Goal: Task Accomplishment & Management: Manage account settings

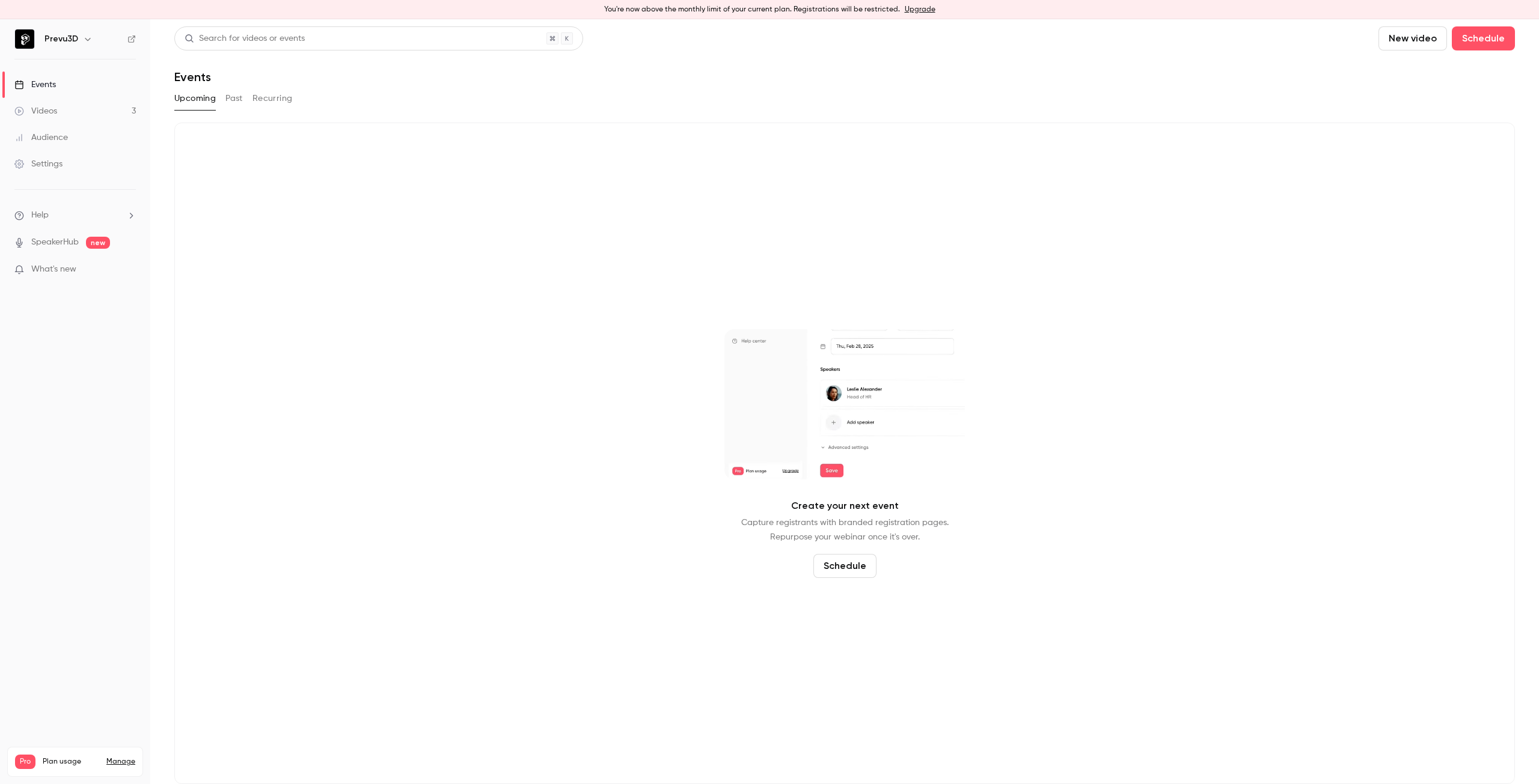
click at [59, 155] on link "Settings" at bounding box center [75, 164] width 150 height 26
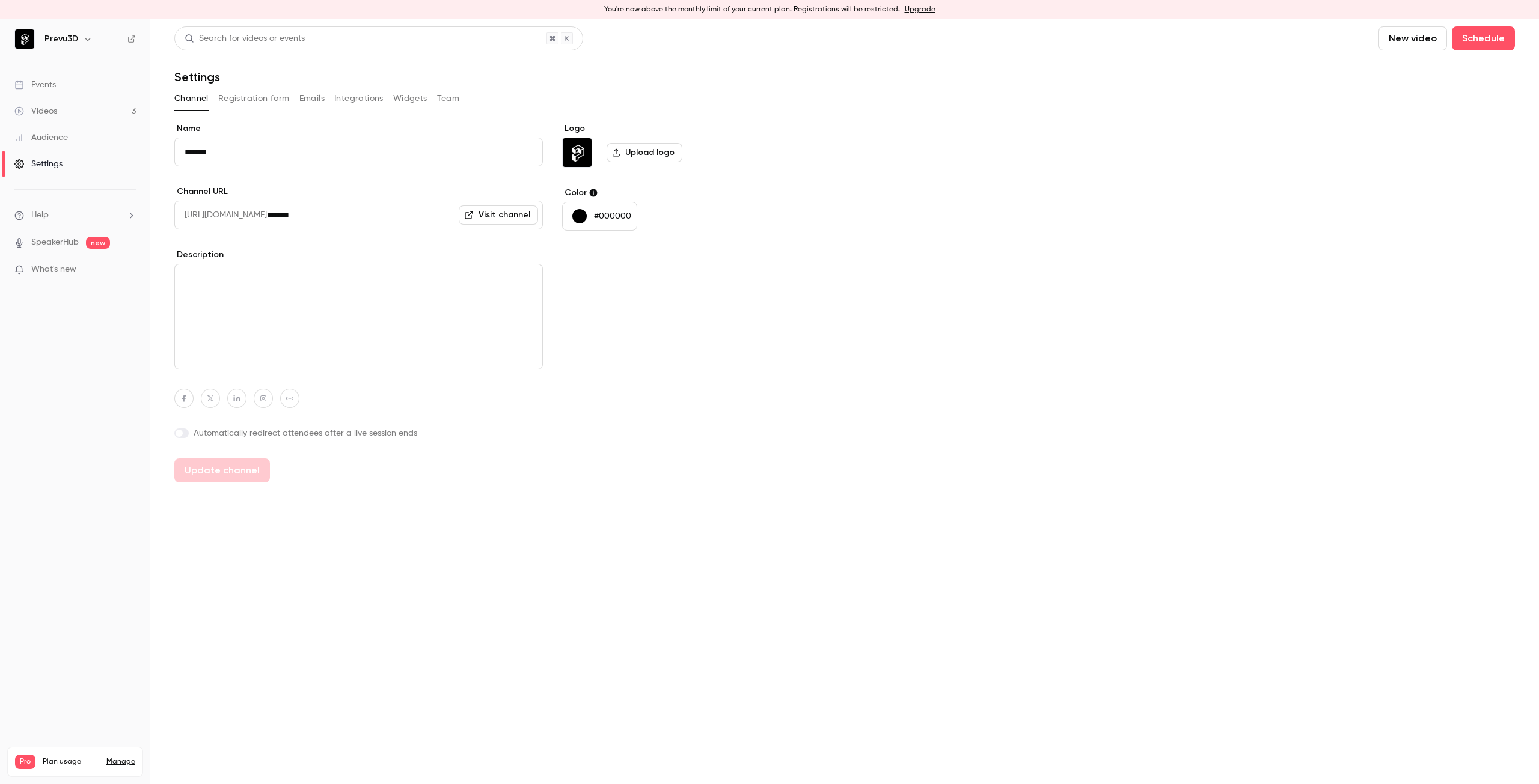
click at [51, 167] on div "Settings" at bounding box center [38, 164] width 48 height 12
click at [58, 317] on nav "Prevu3D Events Videos 3 Audience Settings Help SpeakerHub new What's new Pro Pl…" at bounding box center [75, 401] width 150 height 765
click at [72, 271] on span "What's new" at bounding box center [53, 269] width 45 height 13
click at [59, 318] on div at bounding box center [770, 392] width 1539 height 784
click at [125, 757] on link "Manage" at bounding box center [120, 762] width 29 height 10
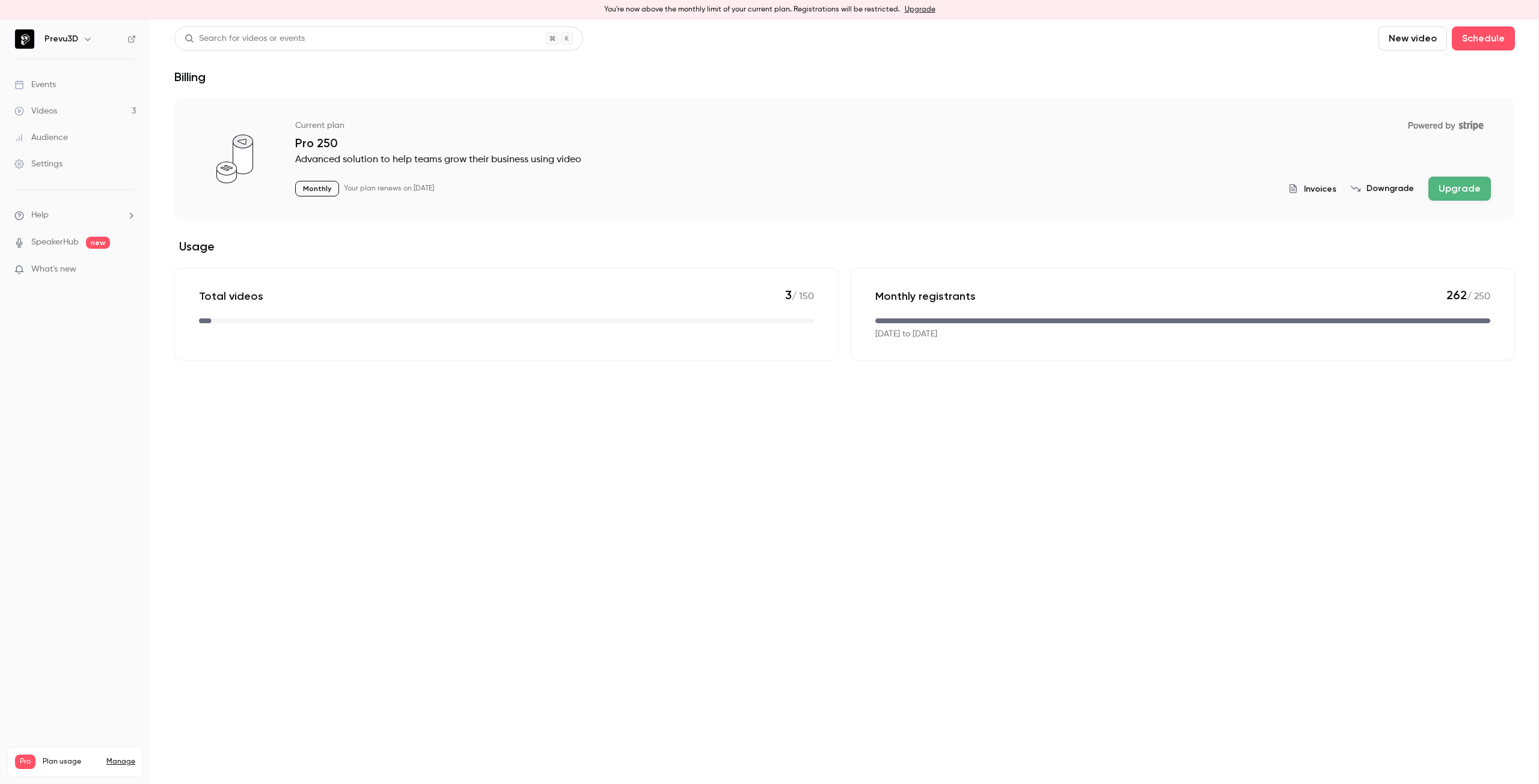
click at [1315, 188] on span "Invoices" at bounding box center [1320, 189] width 32 height 13
